Goal: Task Accomplishment & Management: Use online tool/utility

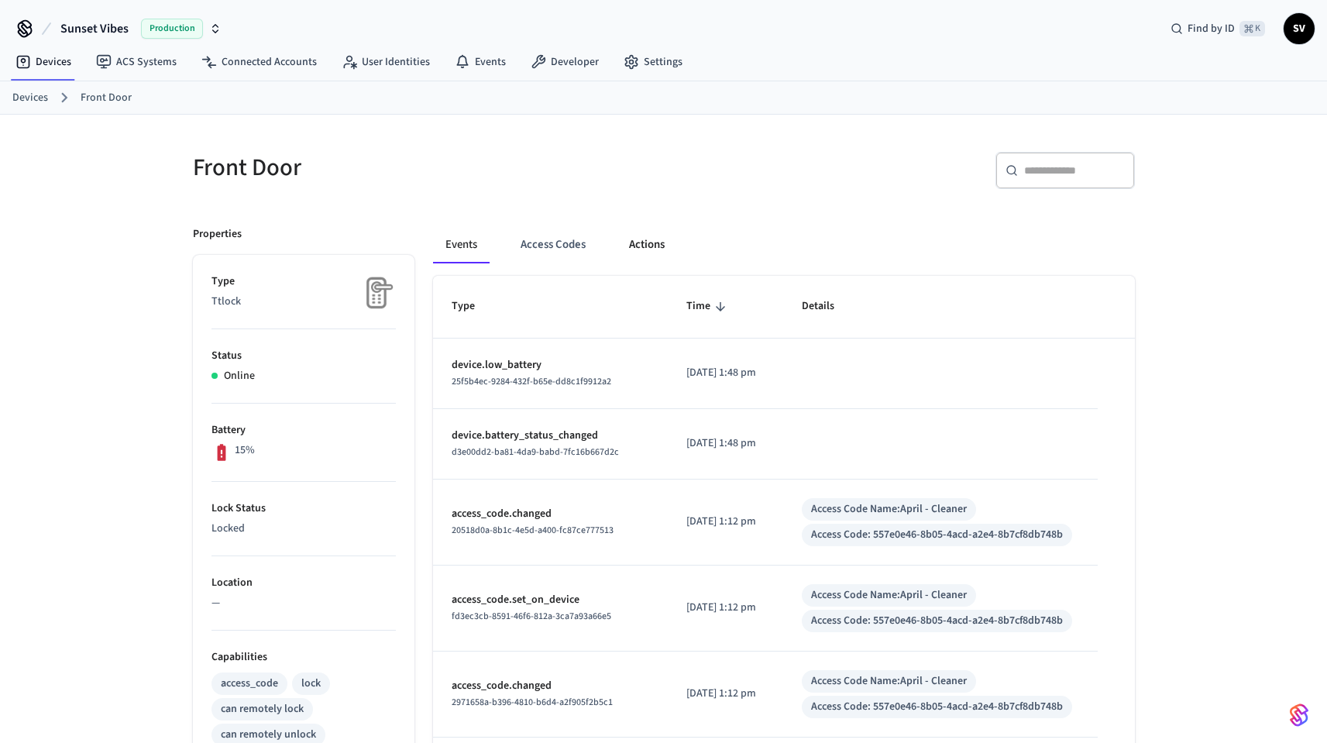
click at [640, 249] on button "Actions" at bounding box center [646, 244] width 60 height 37
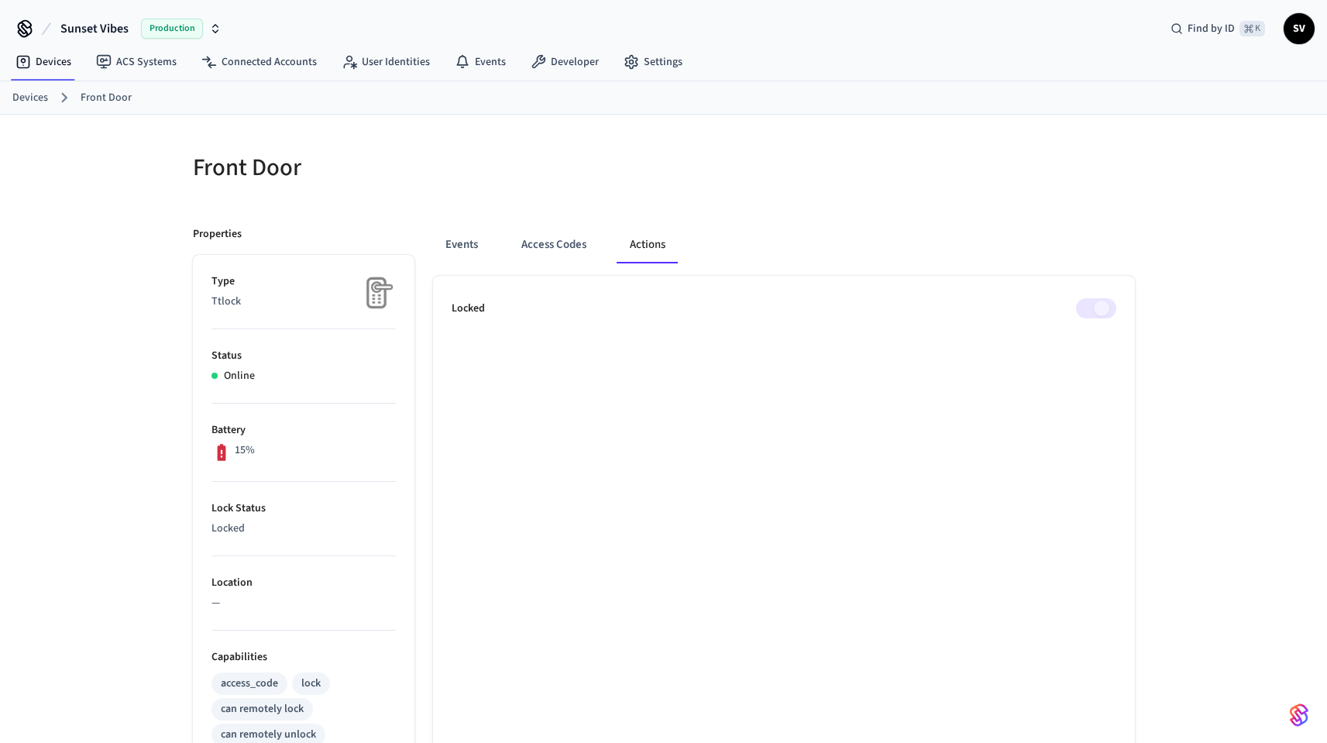
click at [1089, 310] on span at bounding box center [1096, 308] width 40 height 20
click at [1091, 307] on span at bounding box center [1096, 308] width 40 height 20
click at [1087, 311] on span at bounding box center [1096, 308] width 40 height 20
click at [554, 242] on button "Access Codes" at bounding box center [554, 244] width 90 height 37
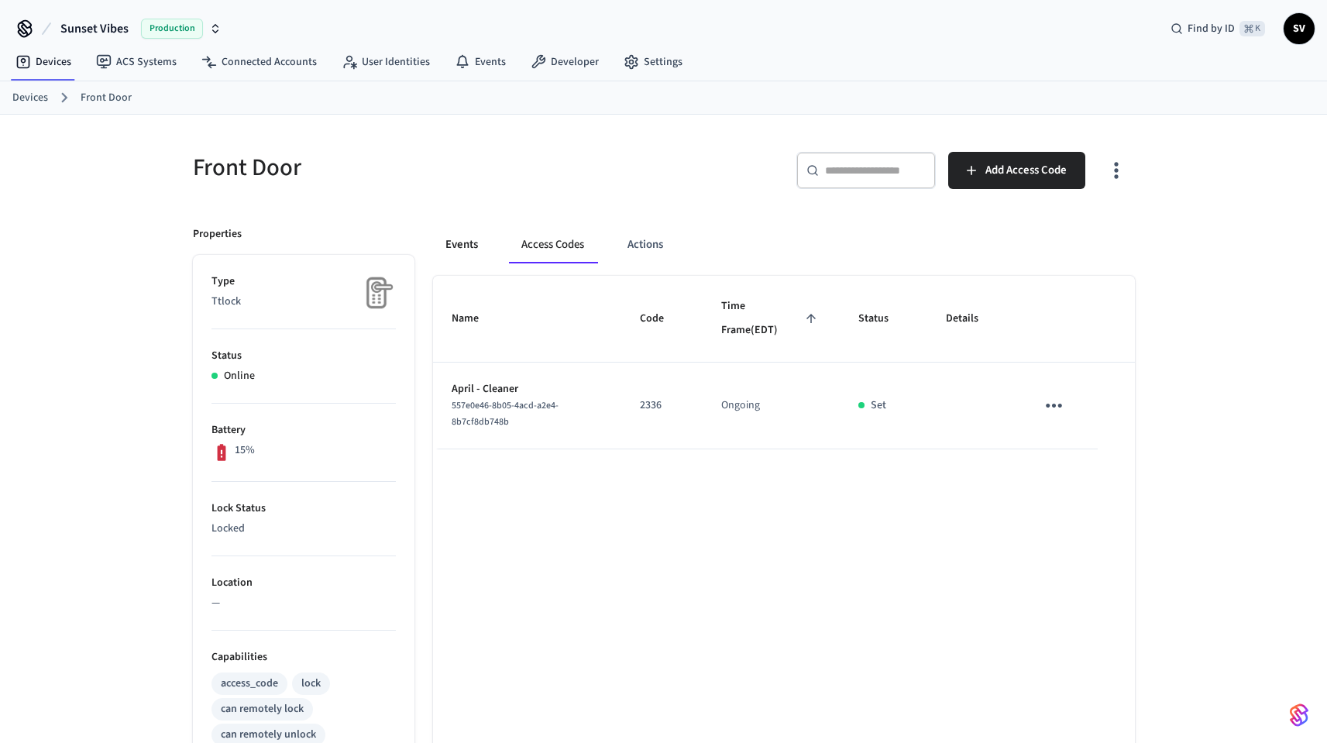
click at [465, 242] on button "Events" at bounding box center [461, 244] width 57 height 37
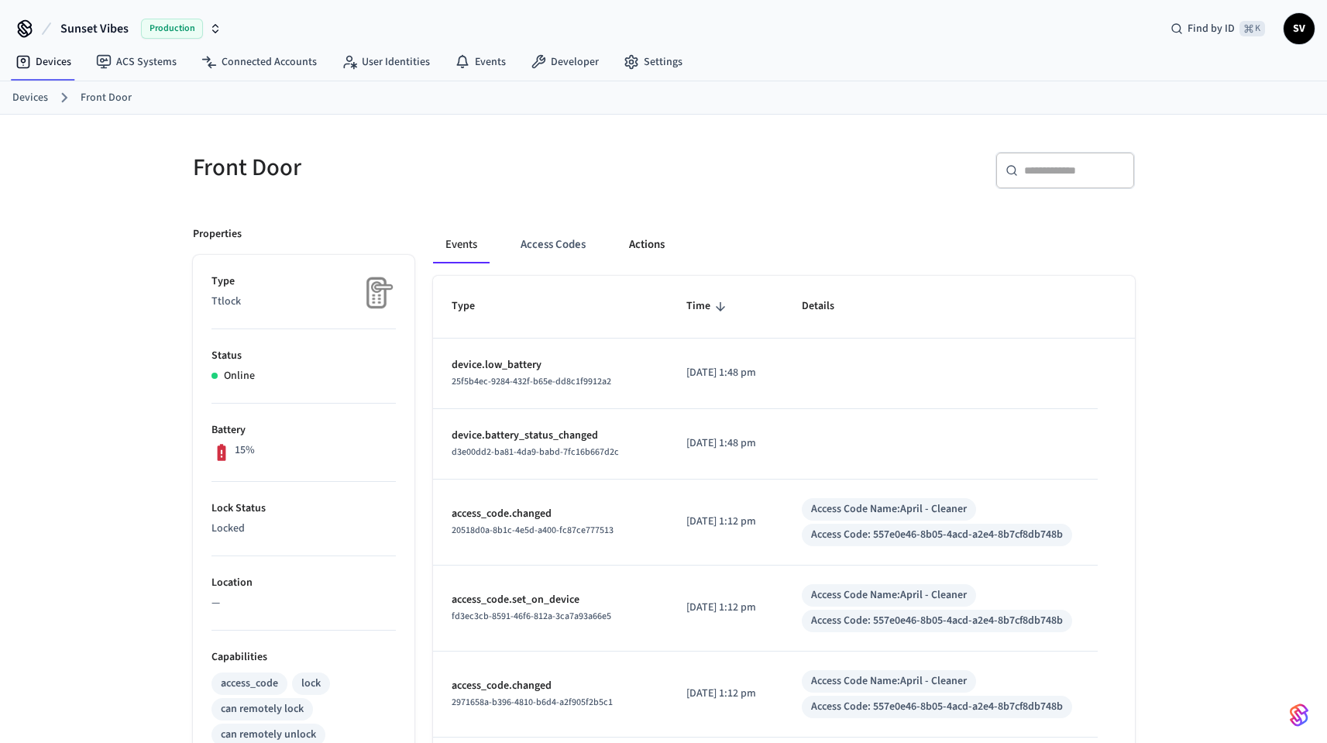
click at [665, 247] on button "Actions" at bounding box center [646, 244] width 60 height 37
click at [651, 247] on button "Actions" at bounding box center [646, 244] width 60 height 37
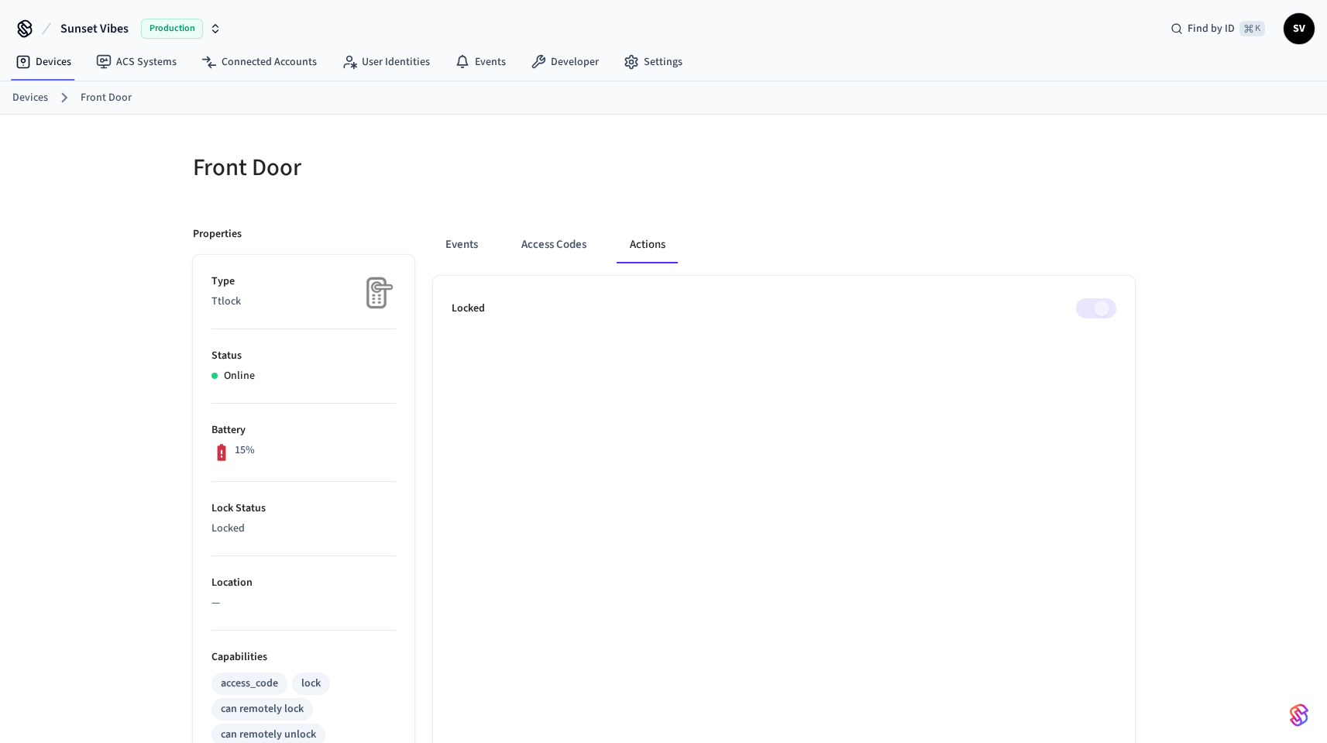
click at [1087, 311] on span at bounding box center [1096, 308] width 40 height 20
